Goal: Transaction & Acquisition: Purchase product/service

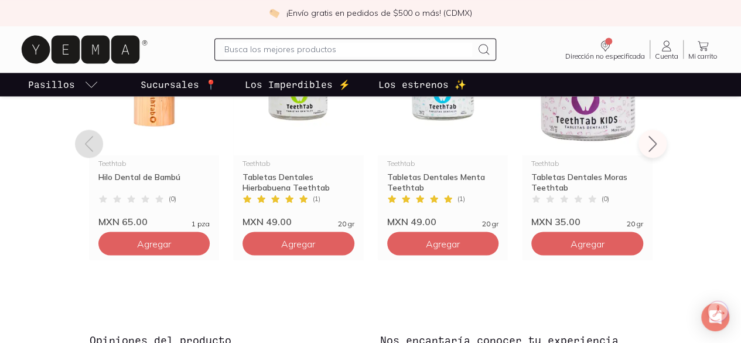
scroll to position [912, 0]
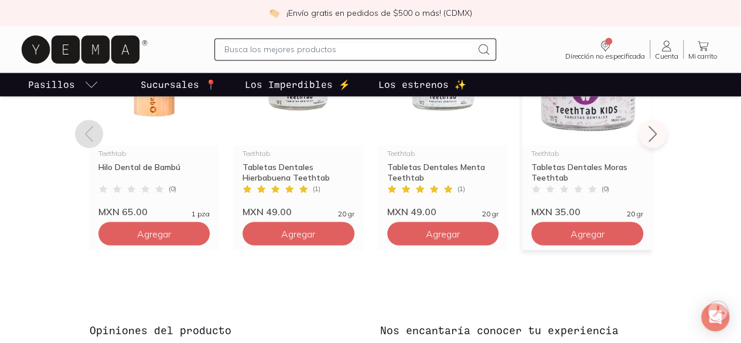
click at [595, 183] on div "Tabletas Dentales Moras Teethtab" at bounding box center [588, 172] width 112 height 21
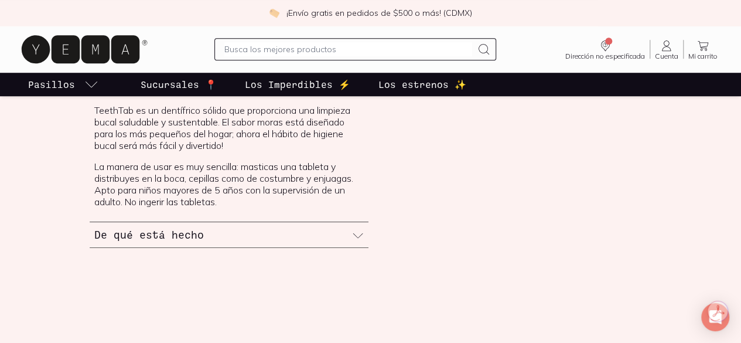
scroll to position [410, 0]
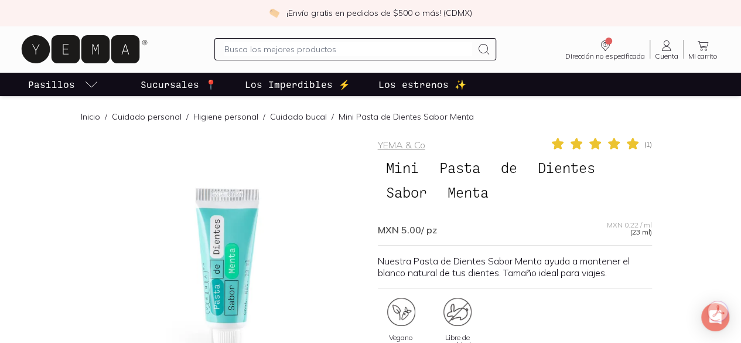
click at [270, 118] on link "Cuidado bucal" at bounding box center [298, 116] width 57 height 11
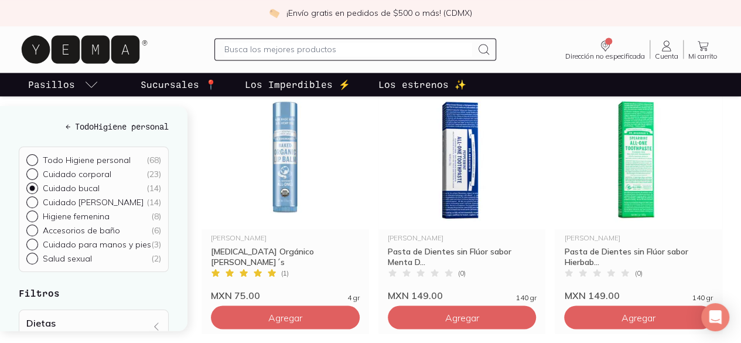
scroll to position [937, 0]
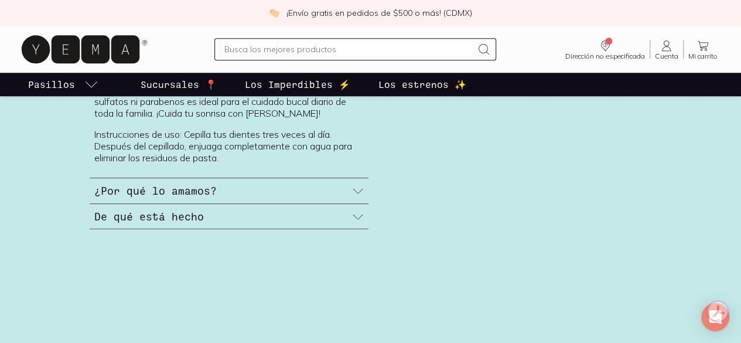
scroll to position [465, 0]
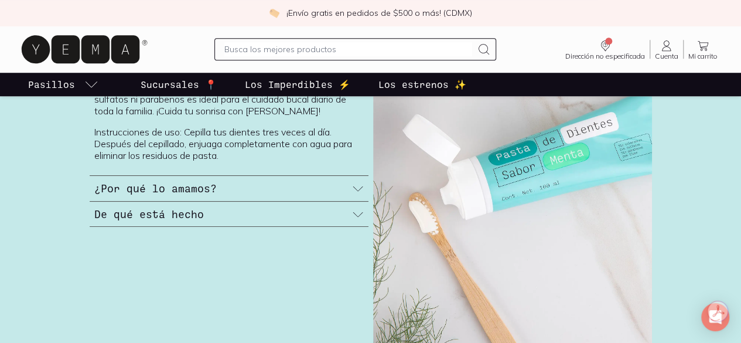
scroll to position [937, 0]
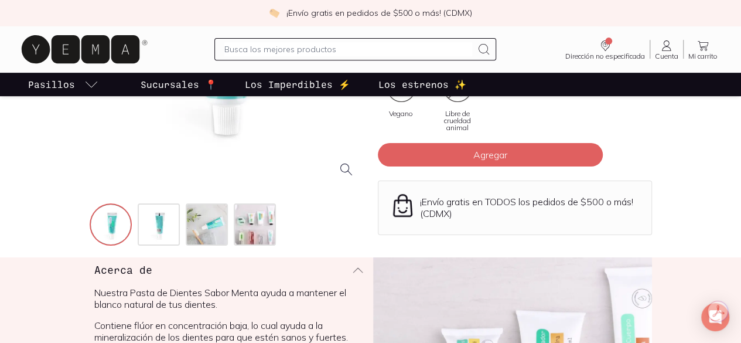
scroll to position [231, 0]
